Goal: Information Seeking & Learning: Learn about a topic

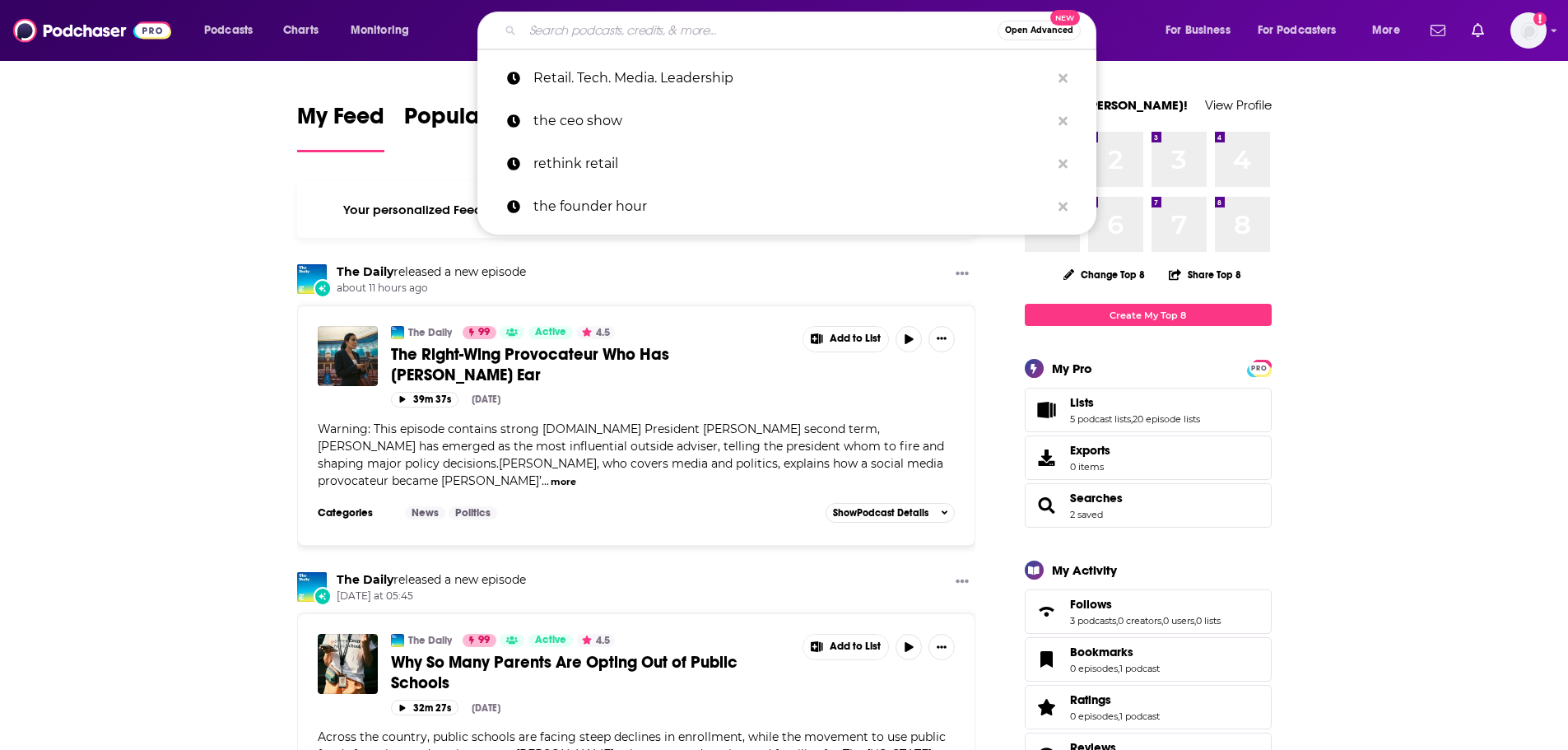
click at [568, 37] on input "Search podcasts, credits, & more..." at bounding box center [760, 30] width 475 height 26
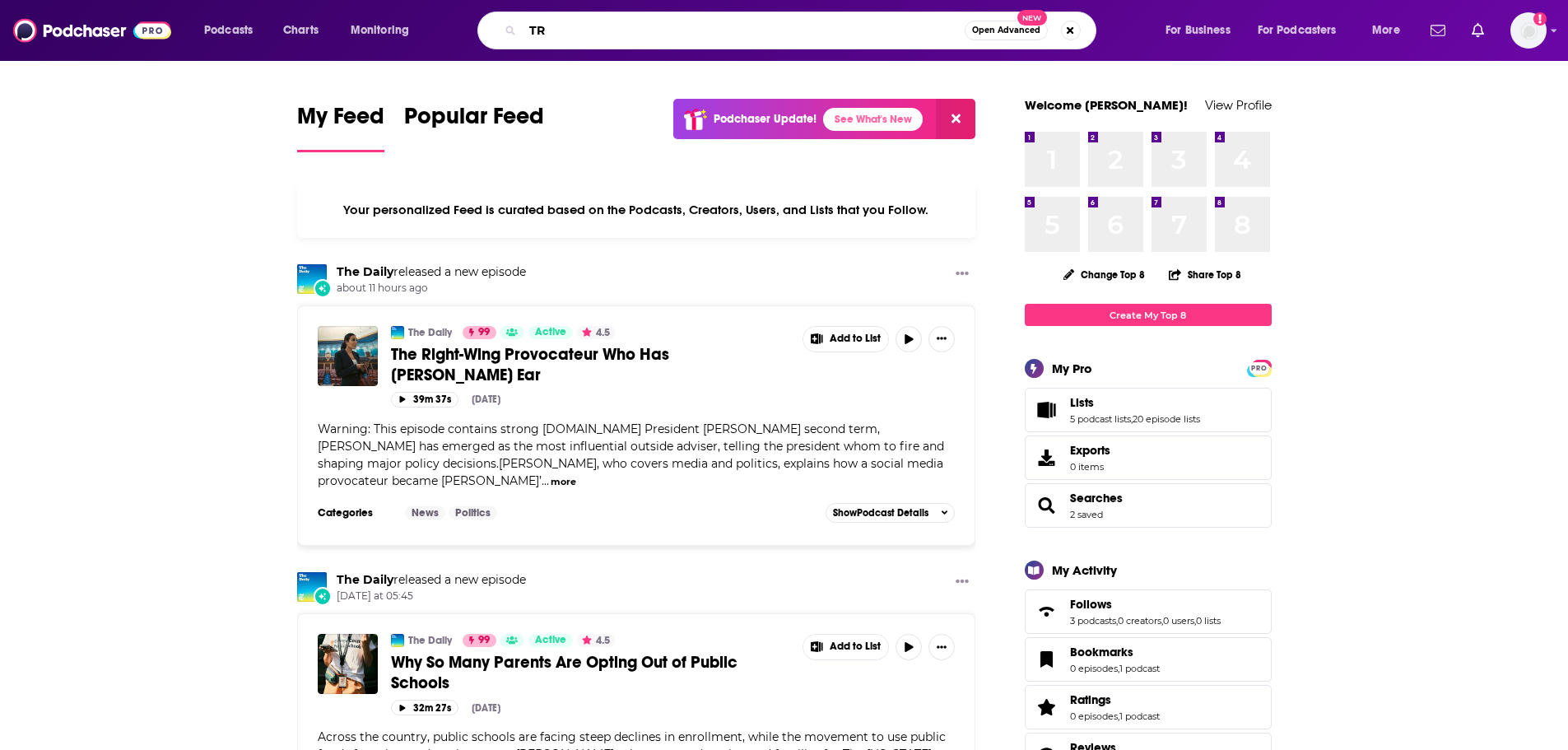
type input "T"
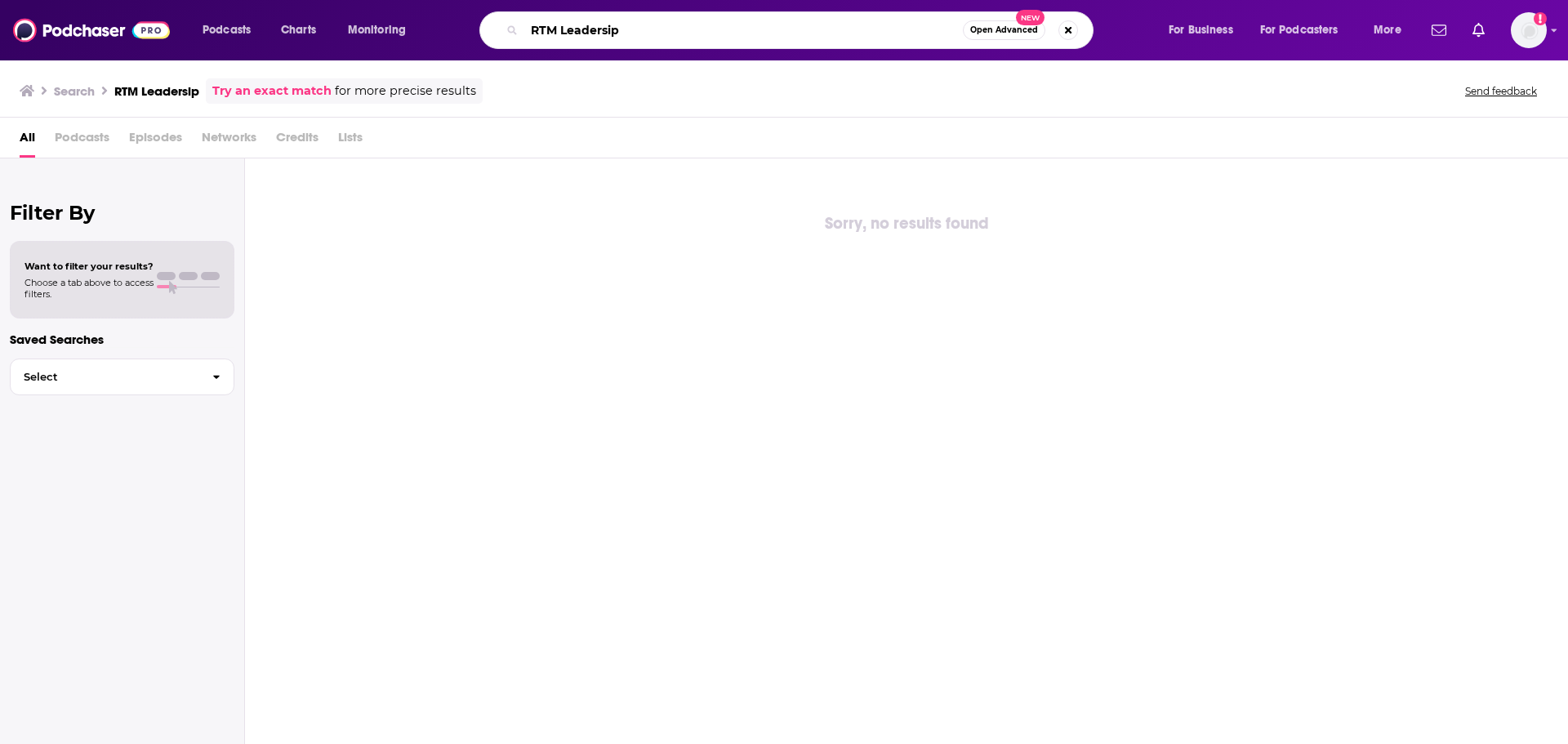
click at [555, 31] on input "RTM Leadersip" at bounding box center [743, 30] width 439 height 26
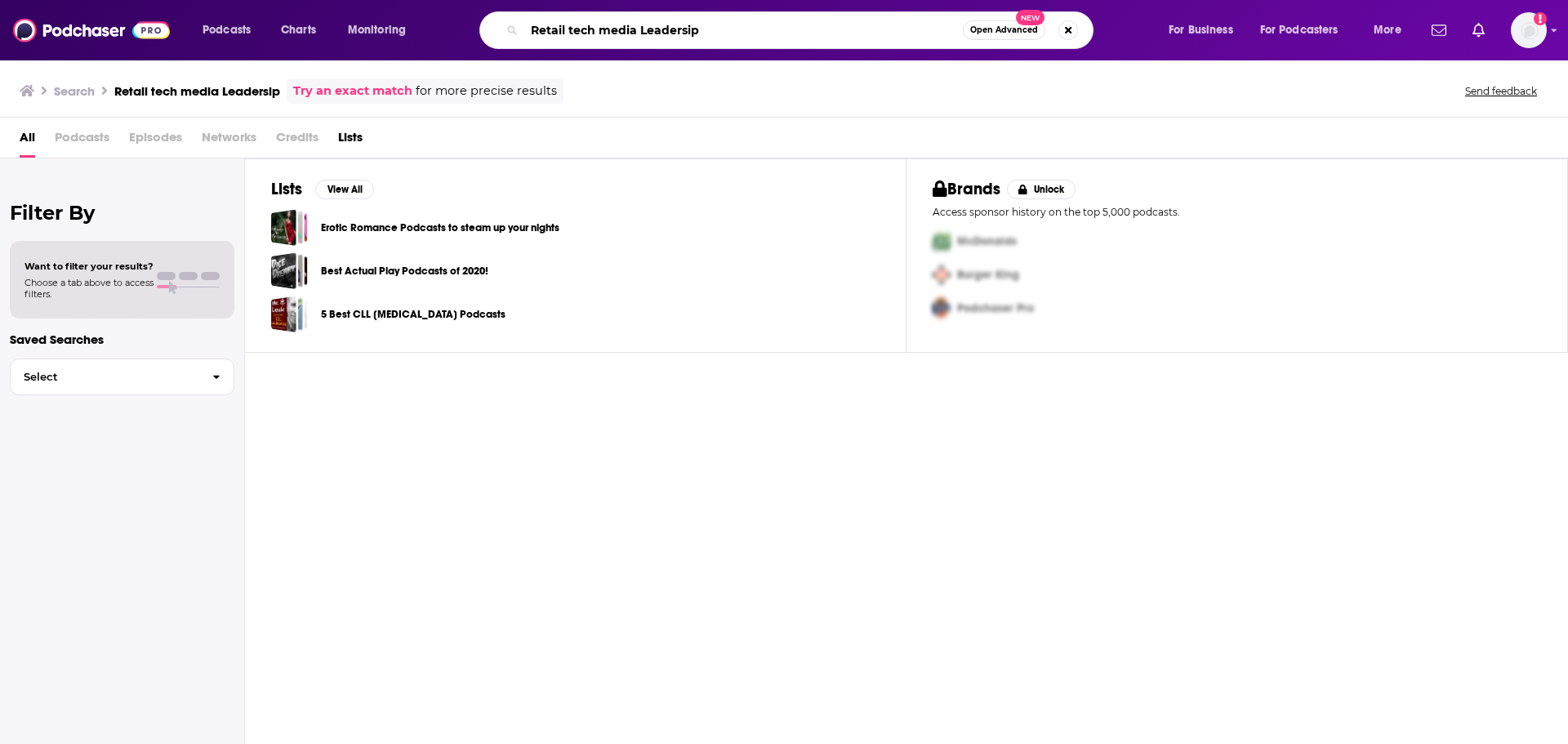
click at [730, 20] on input "Retail tech media Leadersip" at bounding box center [743, 30] width 439 height 26
type input "Retail tech media Leadership"
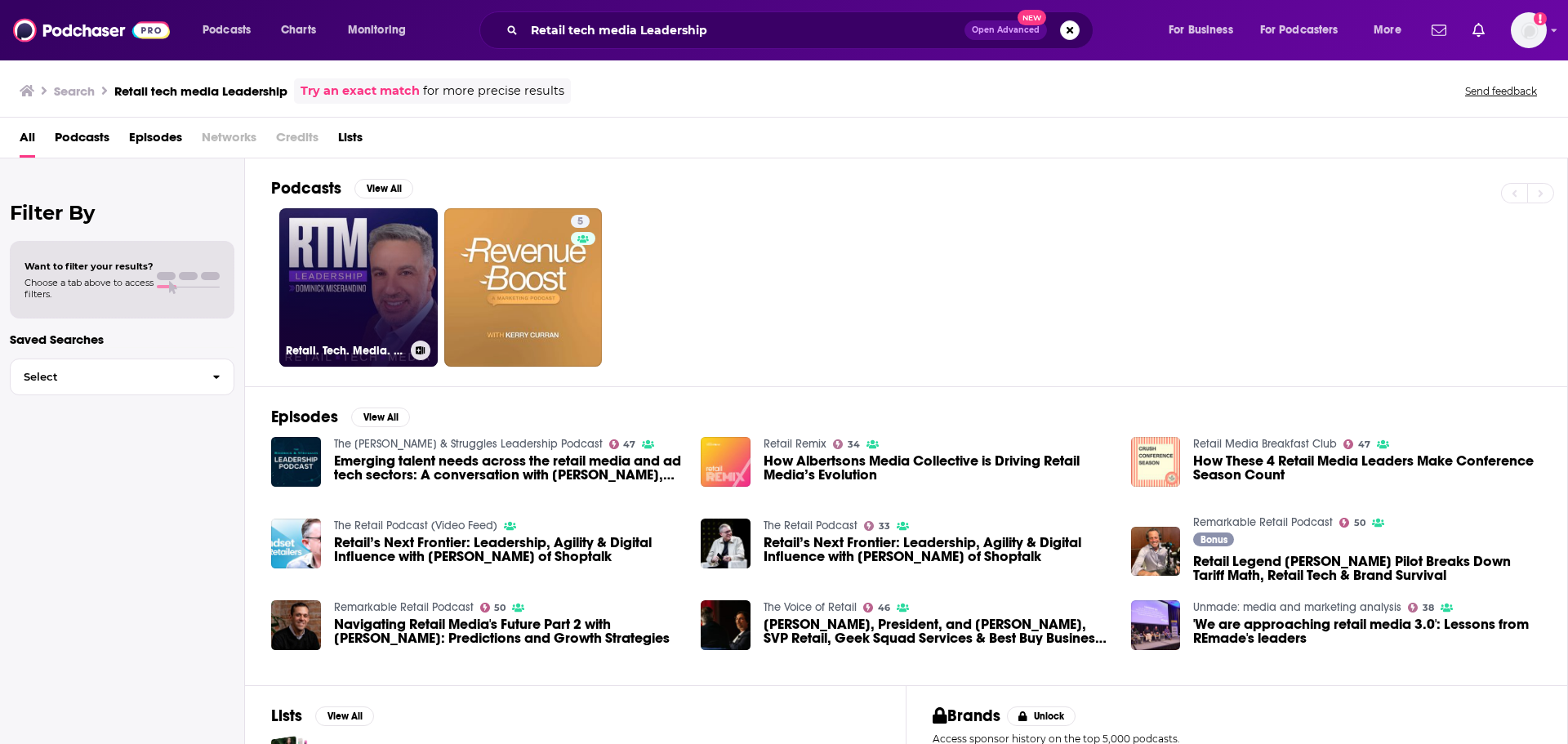
click at [330, 266] on link "Retail. Tech. Media. Leadership" at bounding box center [359, 288] width 159 height 159
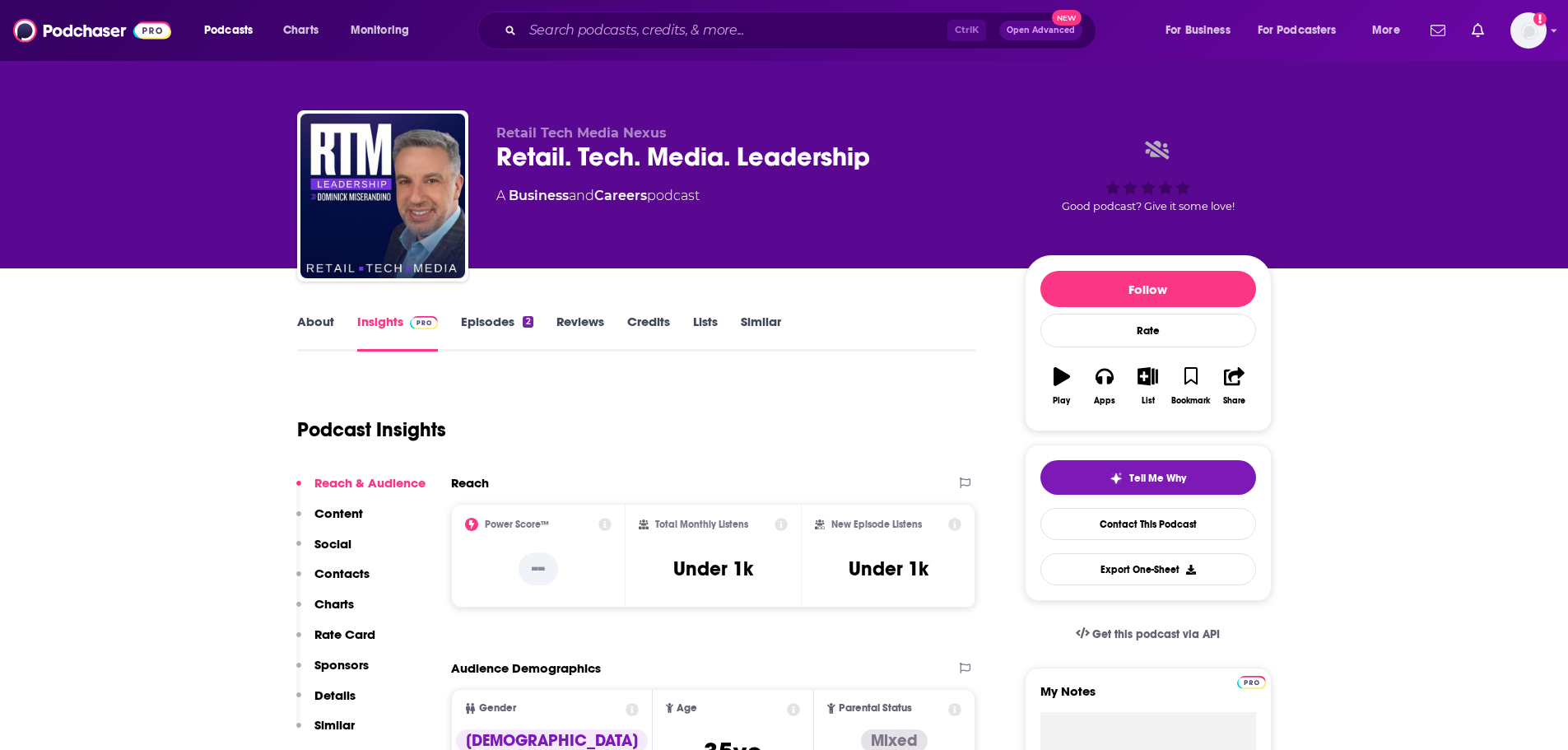
click at [479, 318] on link "Episodes 2" at bounding box center [496, 332] width 72 height 38
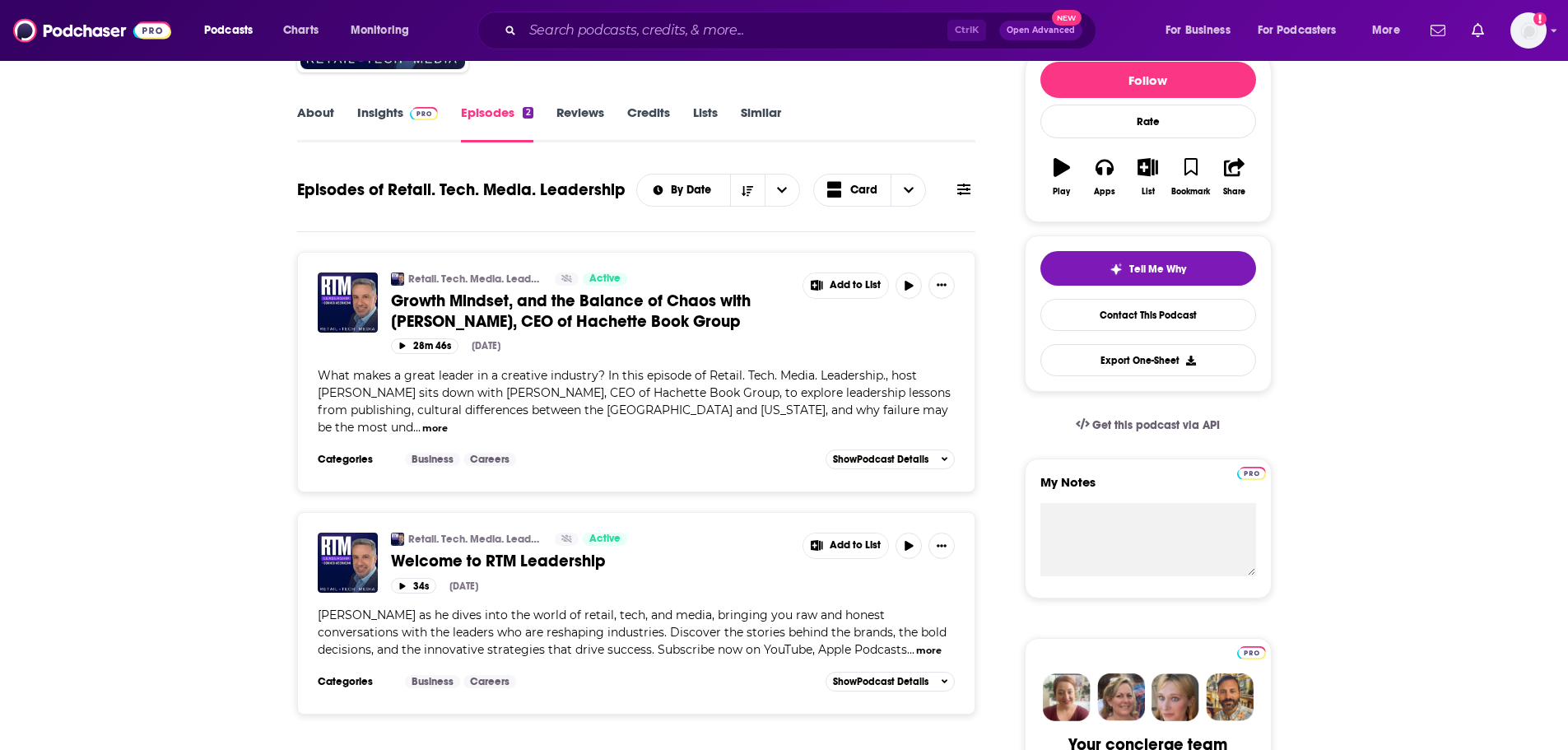
scroll to position [217, 0]
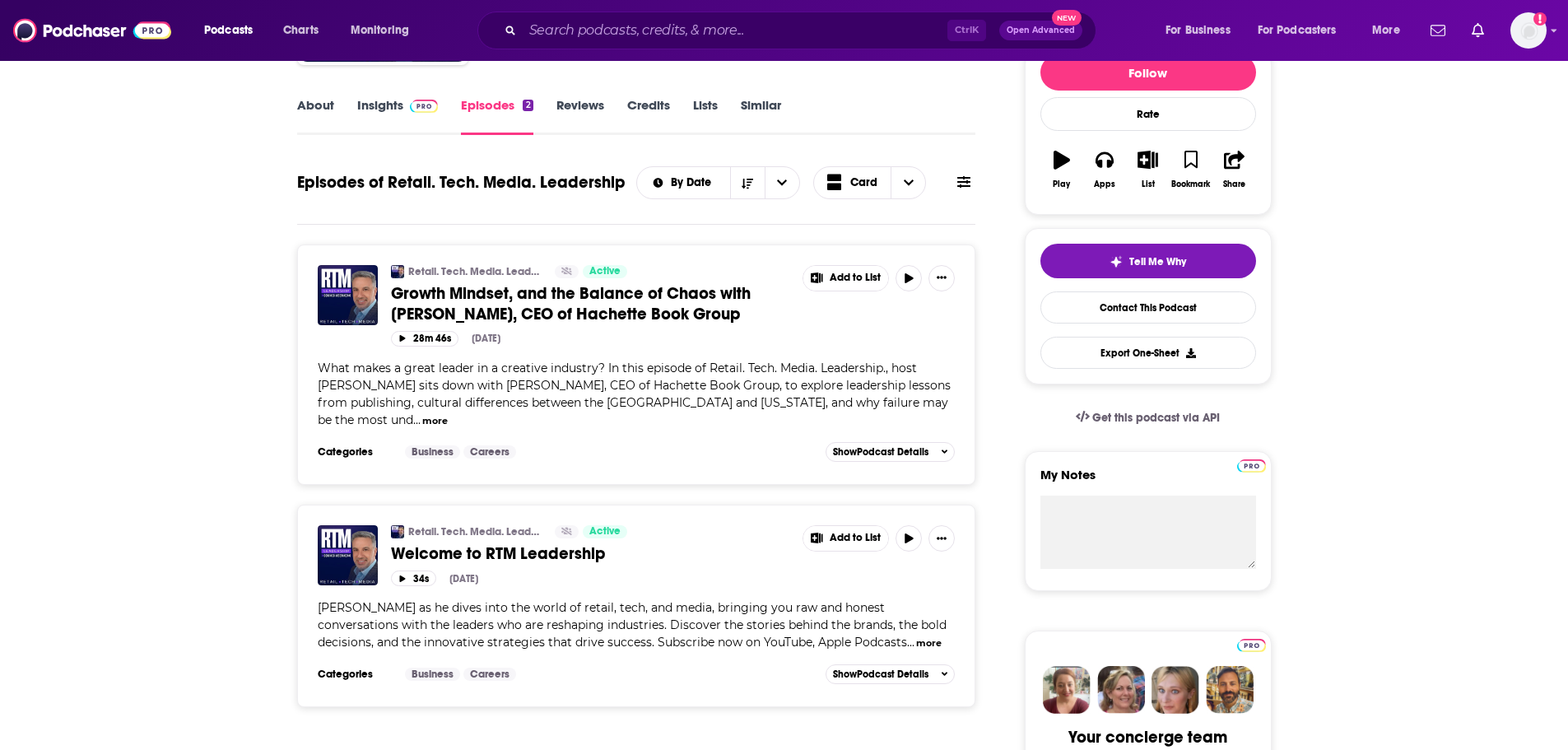
click at [923, 641] on button "more" at bounding box center [928, 643] width 25 height 14
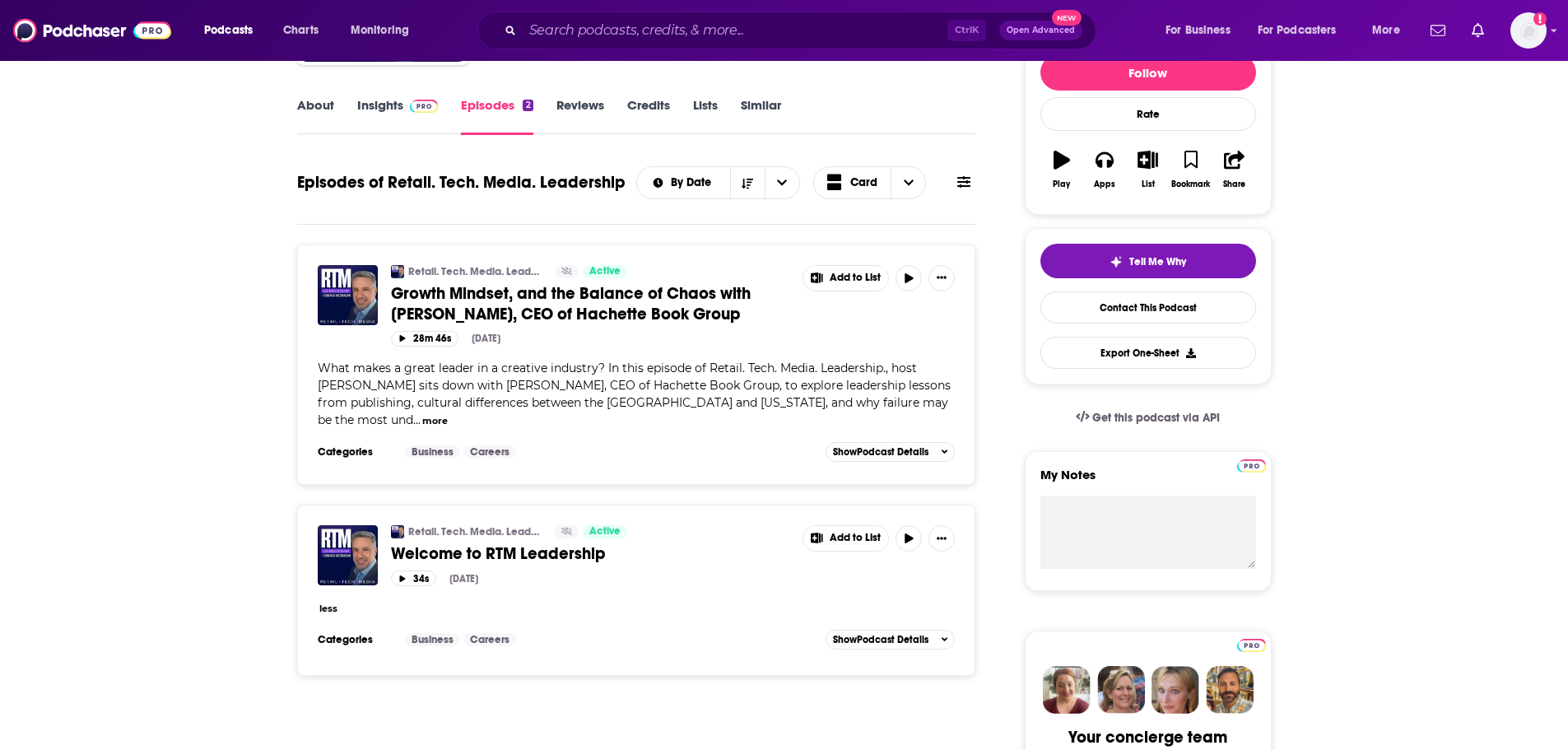
click at [768, 415] on div "What makes a great leader in a creative industry? In this episode of Retail. Te…" at bounding box center [636, 394] width 638 height 69
